Goal: Obtain resource: Download file/media

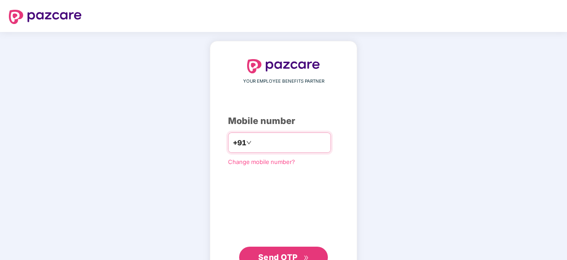
type input "**********"
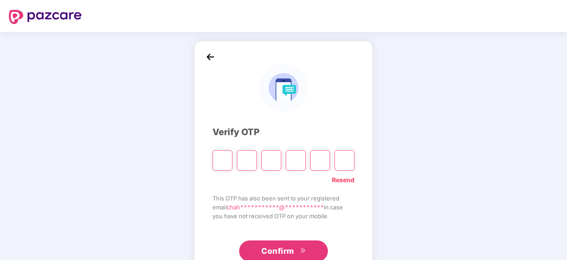
type input "*"
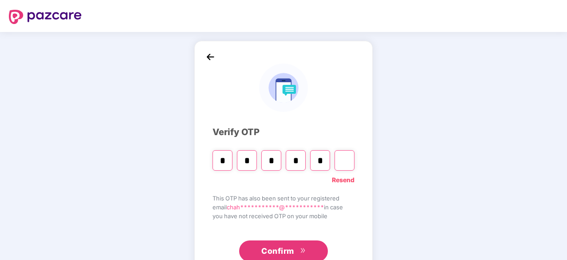
type input "*"
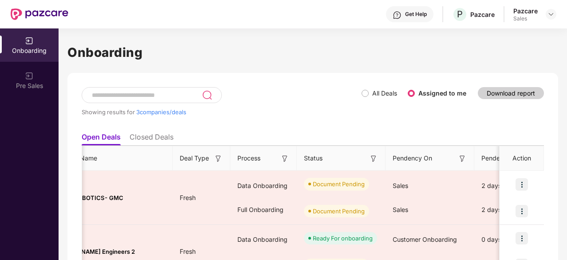
click at [154, 142] on li "Closed Deals" at bounding box center [152, 138] width 44 height 13
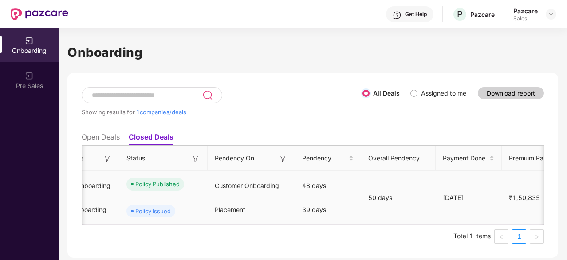
scroll to position [0, 267]
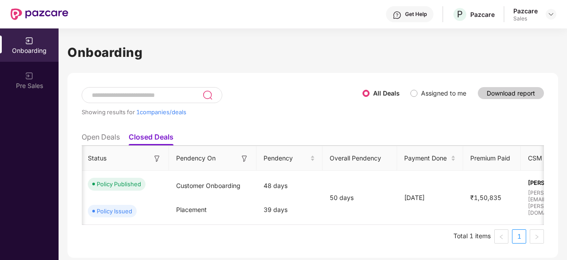
click at [103, 137] on li "Open Deals" at bounding box center [101, 138] width 38 height 13
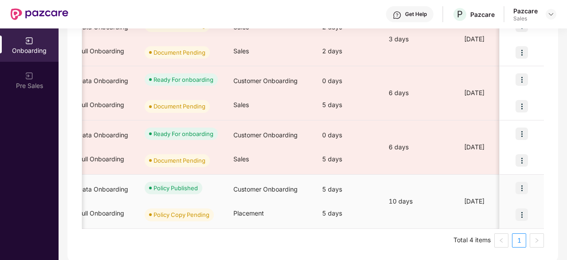
scroll to position [0, 213]
click at [518, 187] on img at bounding box center [522, 187] width 12 height 12
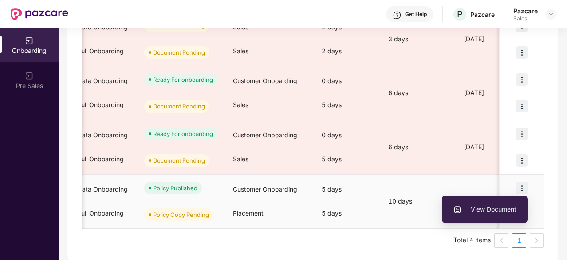
click at [485, 205] on span "View Document" at bounding box center [484, 209] width 63 height 10
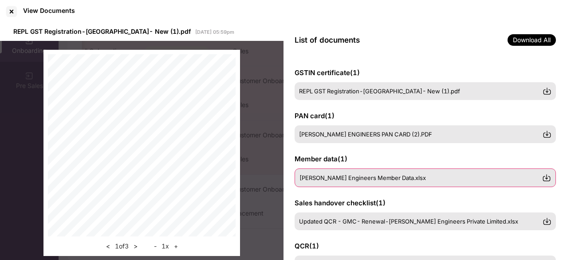
click at [418, 182] on div "[PERSON_NAME] Engineers Member Data.xlsx" at bounding box center [425, 177] width 261 height 19
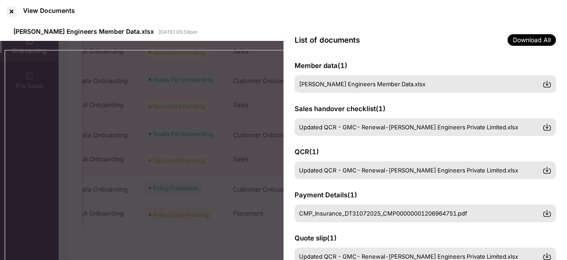
scroll to position [101, 0]
